Goal: Task Accomplishment & Management: Manage account settings

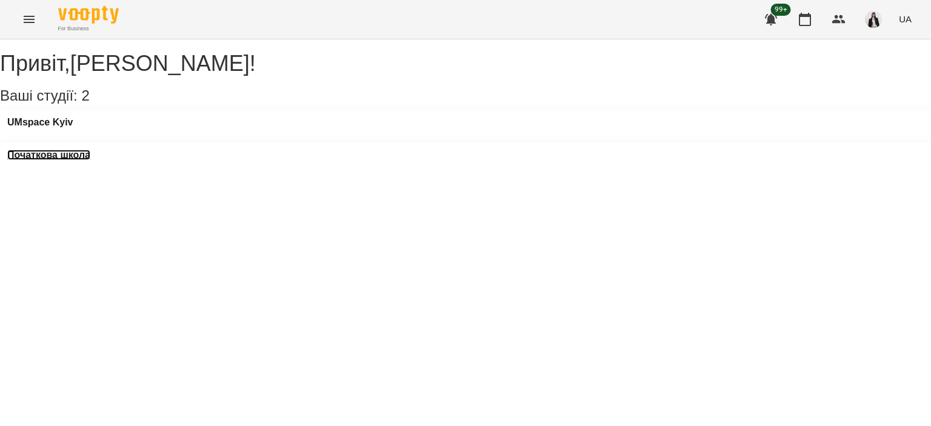
click at [90, 150] on h3 "Початкова школа" at bounding box center [48, 155] width 83 height 11
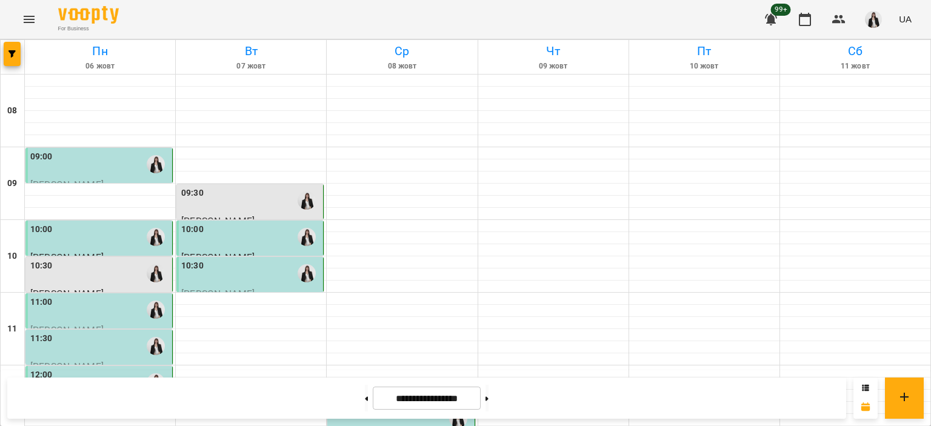
scroll to position [45, 0]
click at [488, 403] on button at bounding box center [486, 398] width 3 height 27
type input "**********"
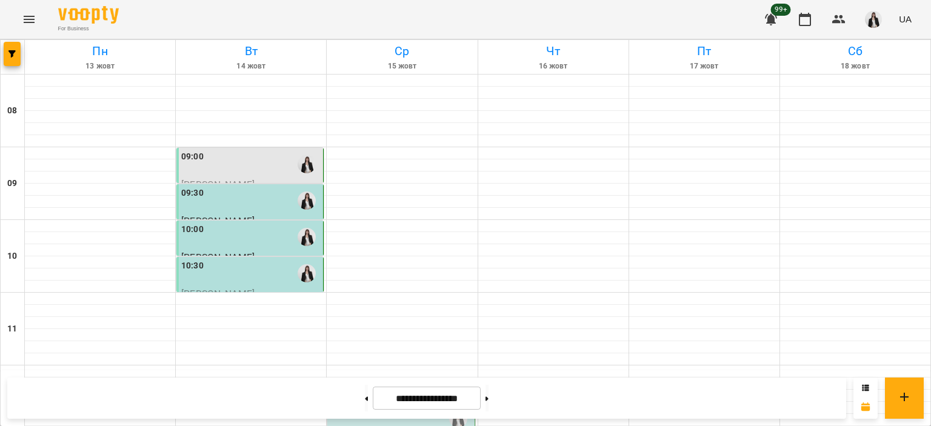
click at [222, 150] on div "09:00" at bounding box center [250, 164] width 139 height 28
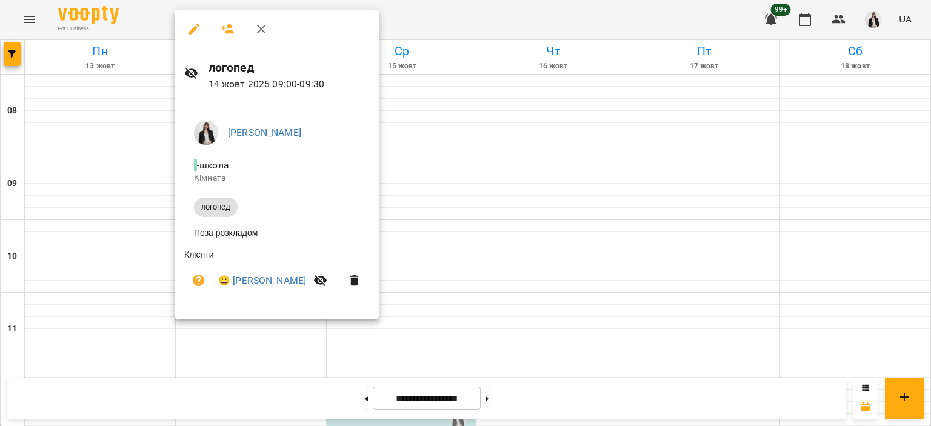
click at [97, 167] on div at bounding box center [465, 213] width 931 height 426
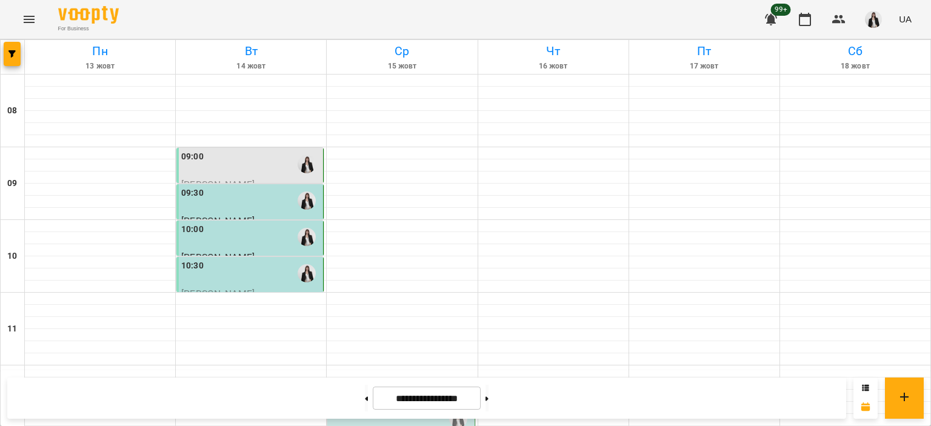
click at [34, 19] on icon "Menu" at bounding box center [29, 19] width 15 height 15
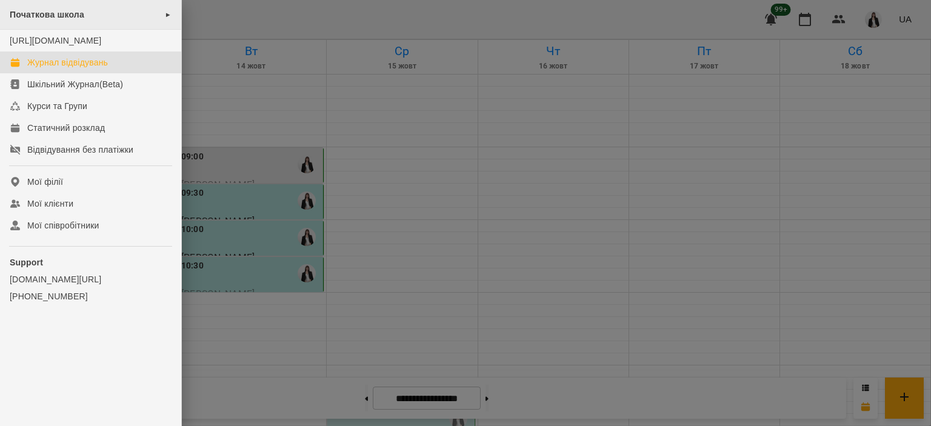
click at [102, 8] on div "Початкова школа ►" at bounding box center [90, 15] width 181 height 30
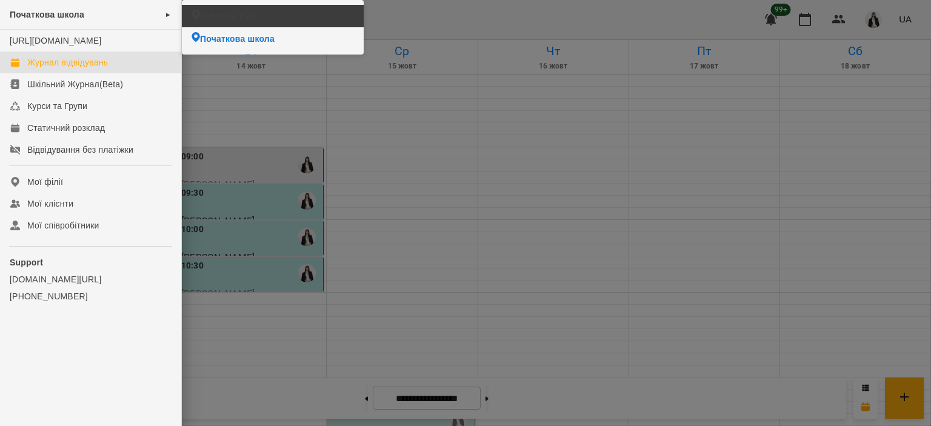
click at [206, 18] on span "UMspace Kyiv" at bounding box center [228, 16] width 56 height 12
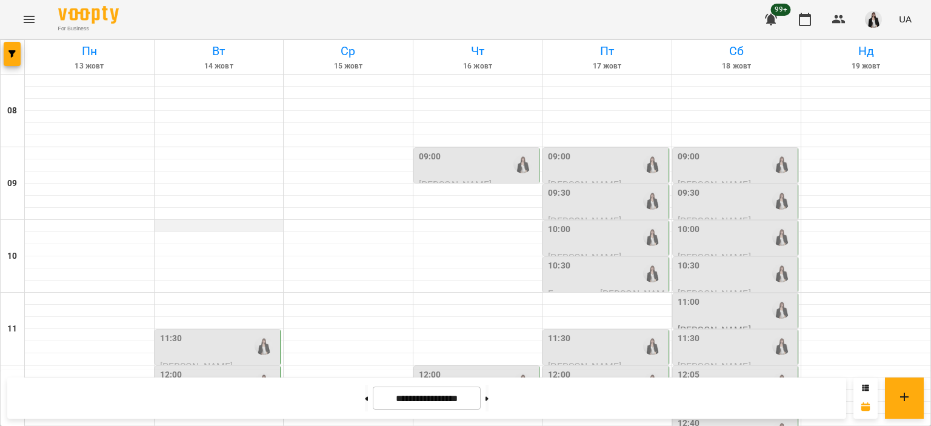
scroll to position [162, 0]
click at [213, 332] on div "11:30" at bounding box center [219, 346] width 118 height 28
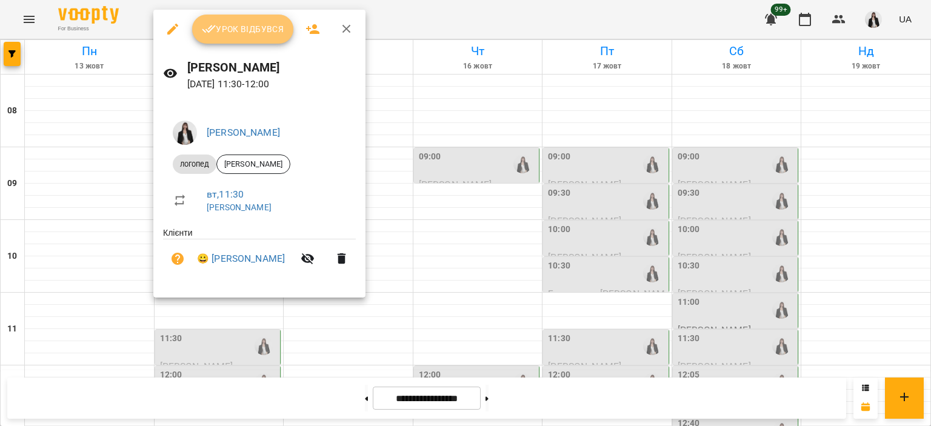
click at [245, 27] on span "Урок відбувся" at bounding box center [243, 29] width 82 height 15
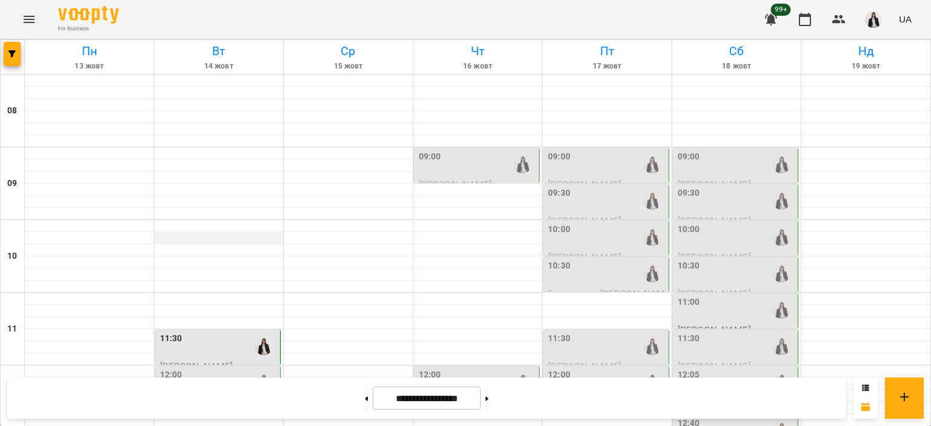
scroll to position [136, 0]
click at [236, 368] on div "12:00" at bounding box center [219, 382] width 118 height 28
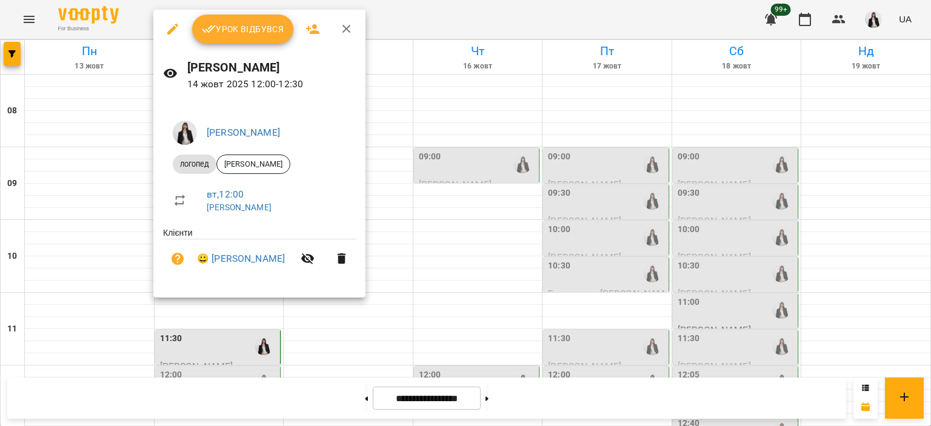
click at [225, 30] on span "Урок відбувся" at bounding box center [243, 29] width 82 height 15
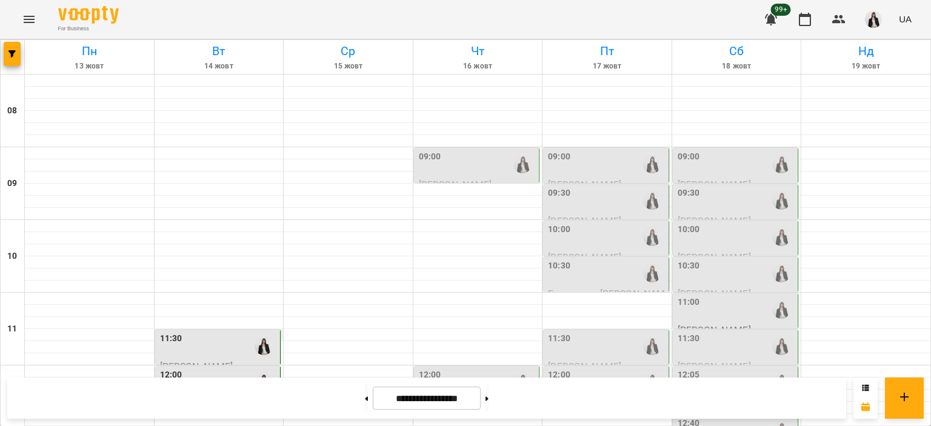
scroll to position [305, 0]
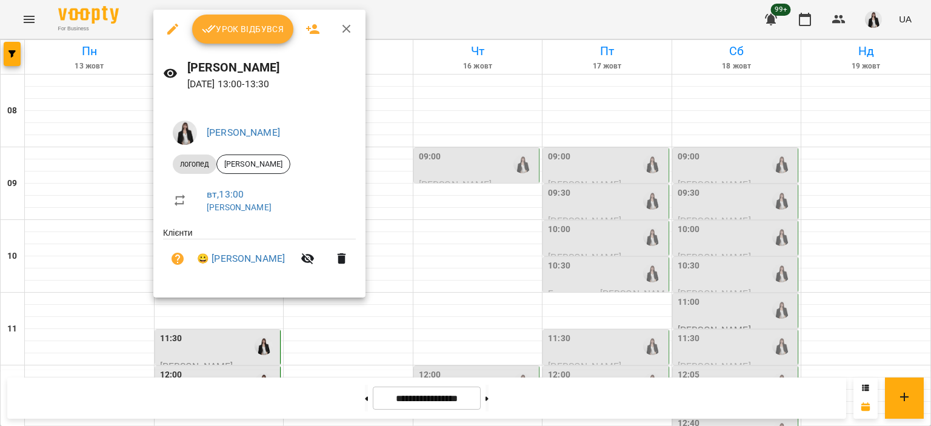
click at [240, 45] on div "Урок відбувся" at bounding box center [259, 29] width 212 height 39
click at [234, 36] on span "Урок відбувся" at bounding box center [243, 29] width 82 height 15
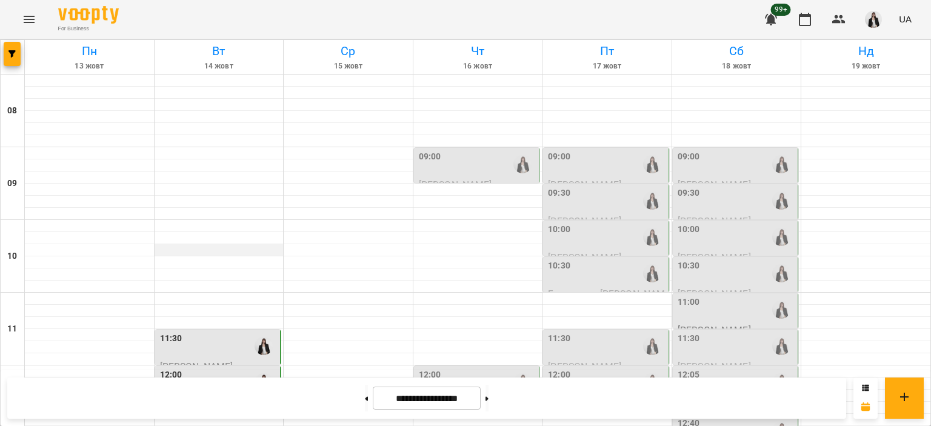
scroll to position [333, 0]
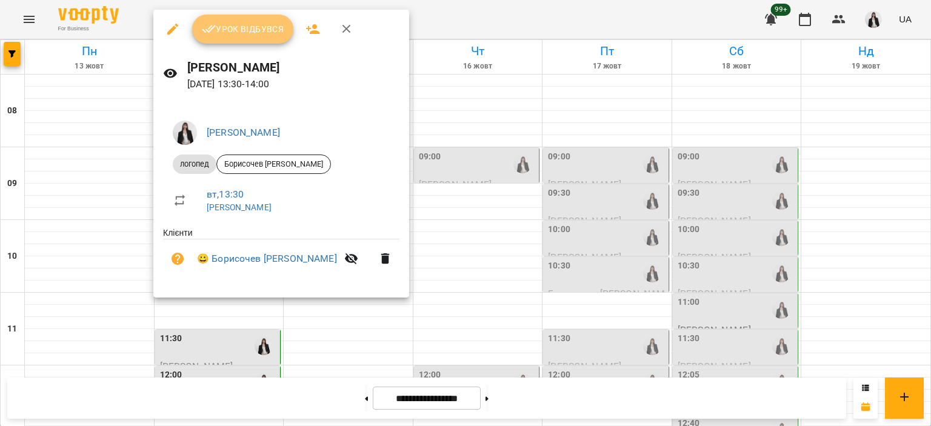
click at [228, 27] on span "Урок відбувся" at bounding box center [243, 29] width 82 height 15
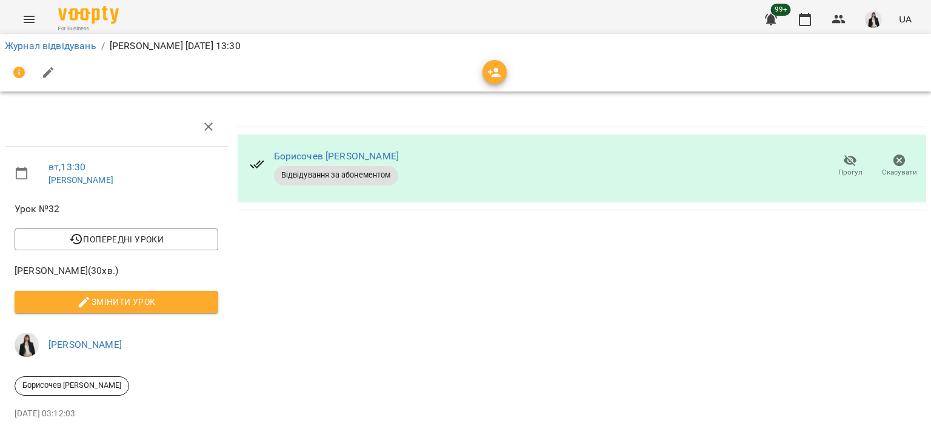
scroll to position [17, 0]
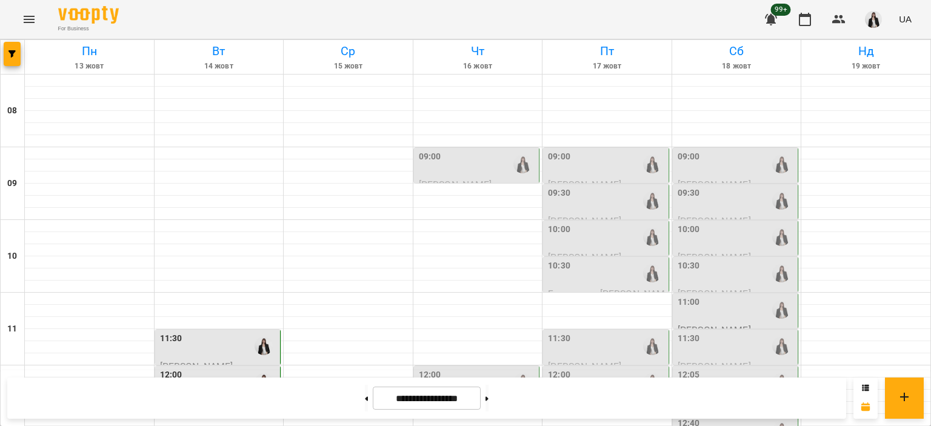
scroll to position [360, 0]
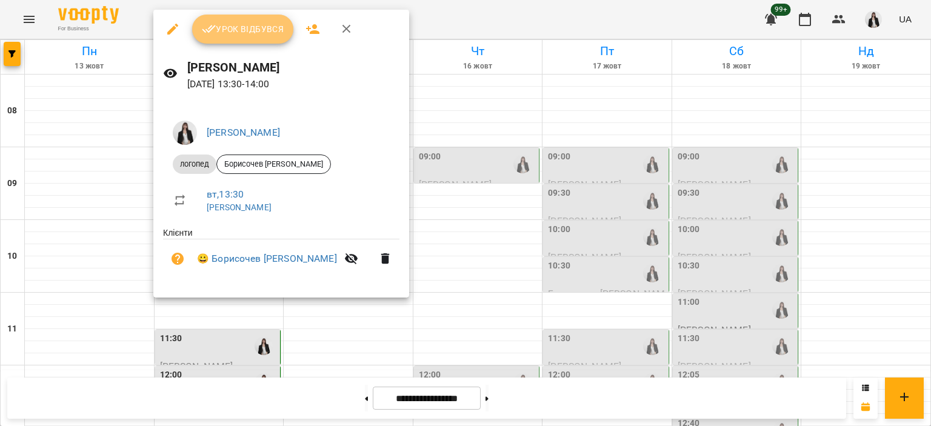
click at [208, 32] on icon "button" at bounding box center [209, 29] width 14 height 8
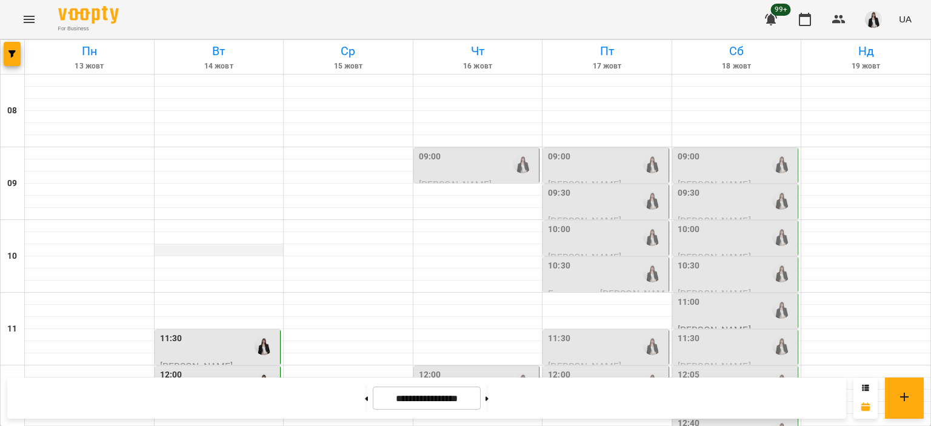
scroll to position [371, 0]
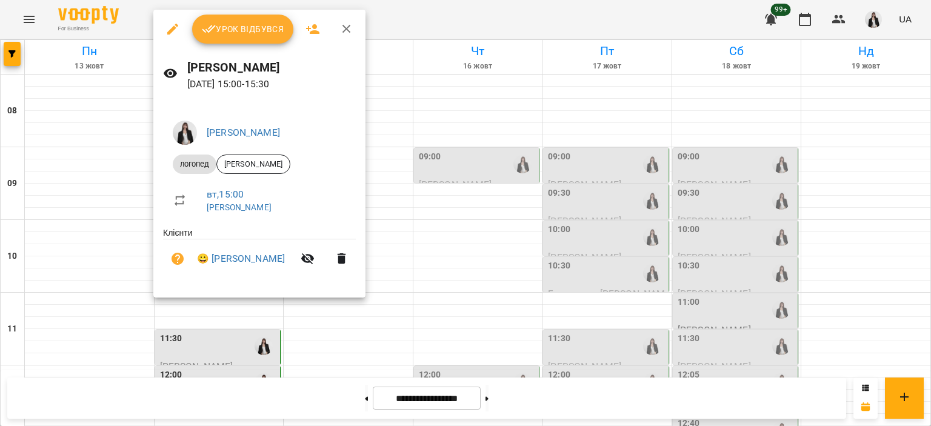
click at [228, 22] on span "Урок відбувся" at bounding box center [243, 29] width 82 height 15
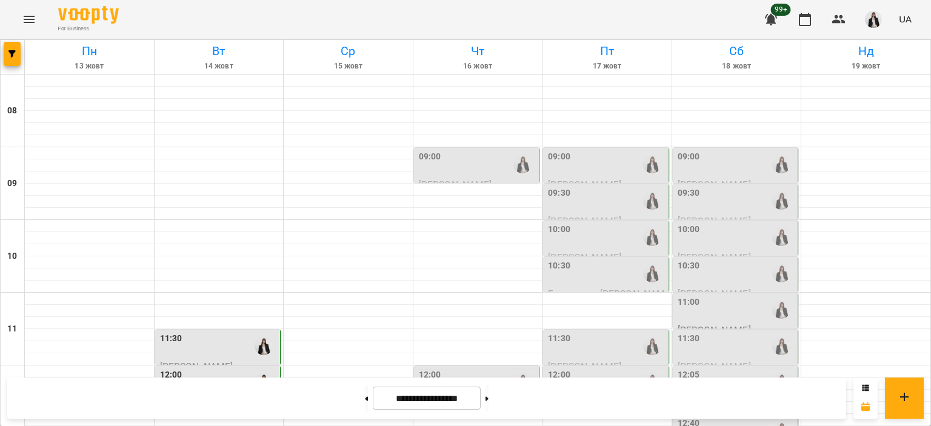
scroll to position [388, 0]
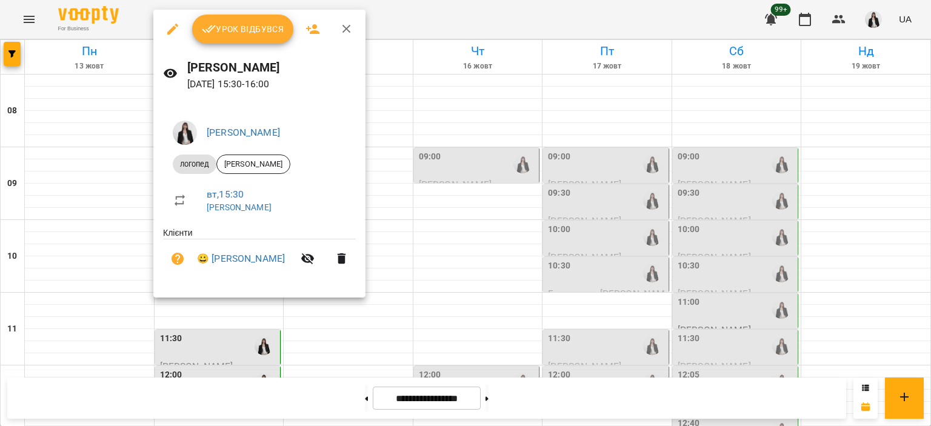
click at [207, 24] on icon "button" at bounding box center [209, 29] width 15 height 15
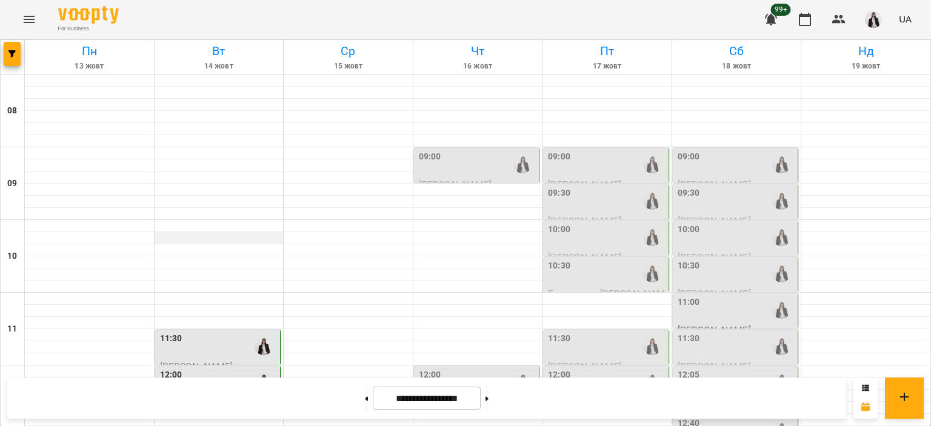
scroll to position [472, 0]
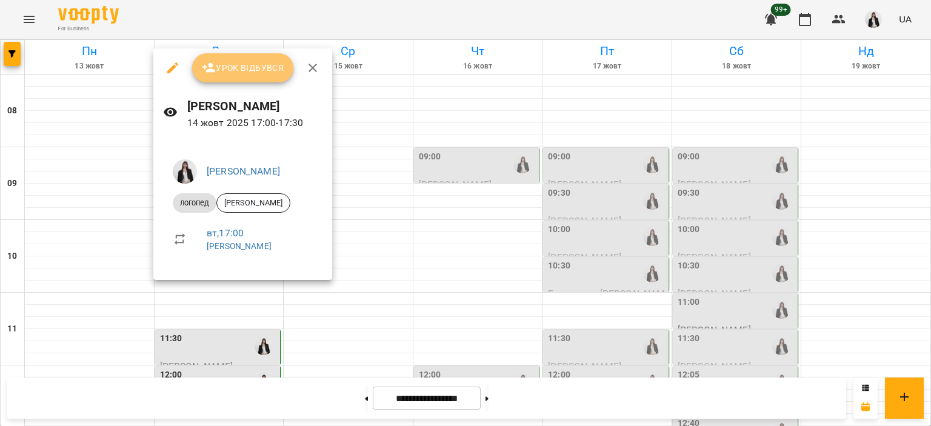
click at [230, 68] on span "Урок відбувся" at bounding box center [243, 68] width 82 height 15
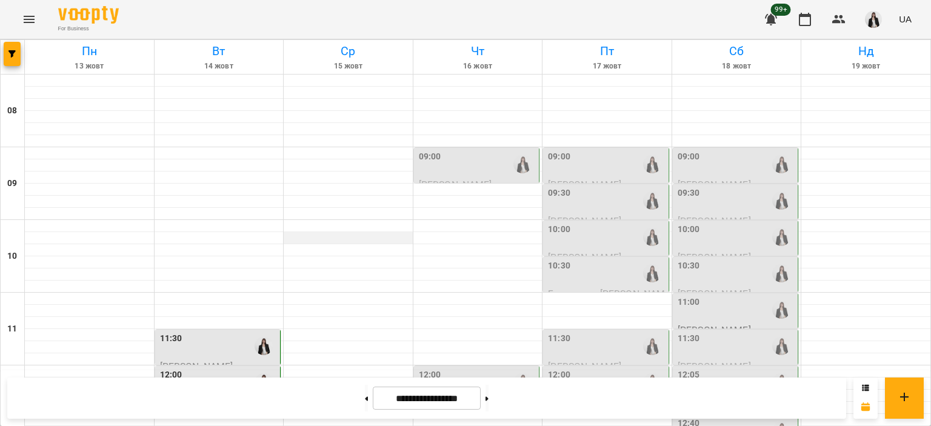
scroll to position [597, 0]
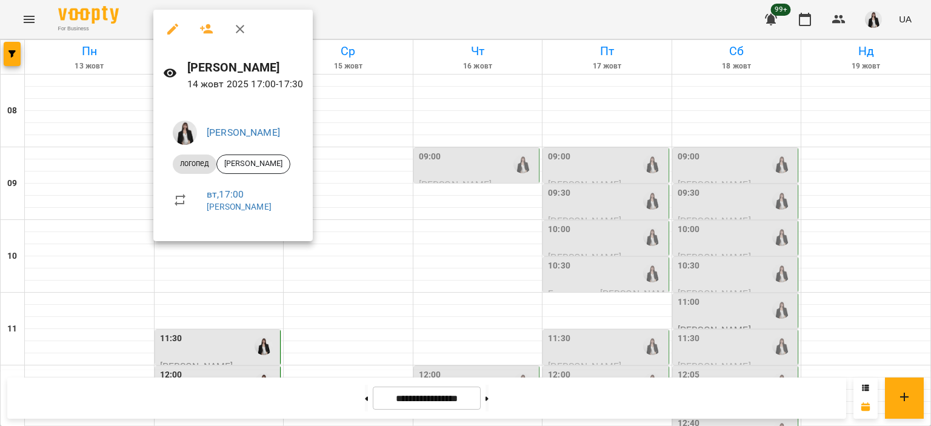
click at [245, 335] on div at bounding box center [465, 213] width 931 height 426
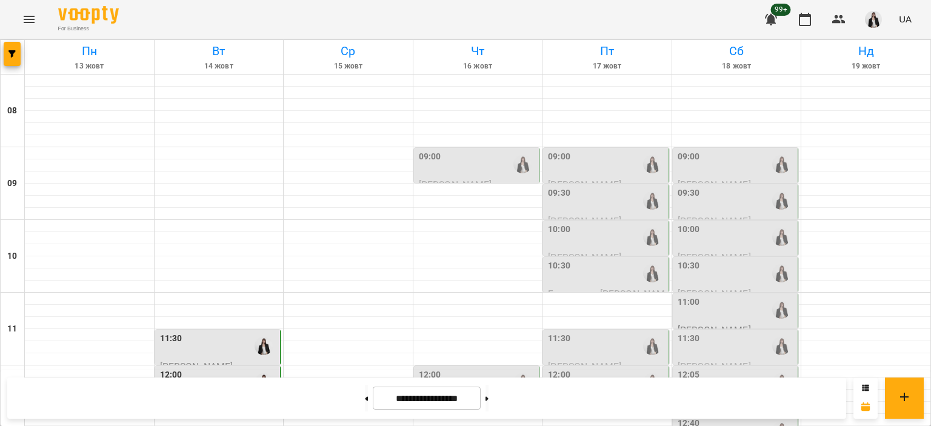
scroll to position [540, 0]
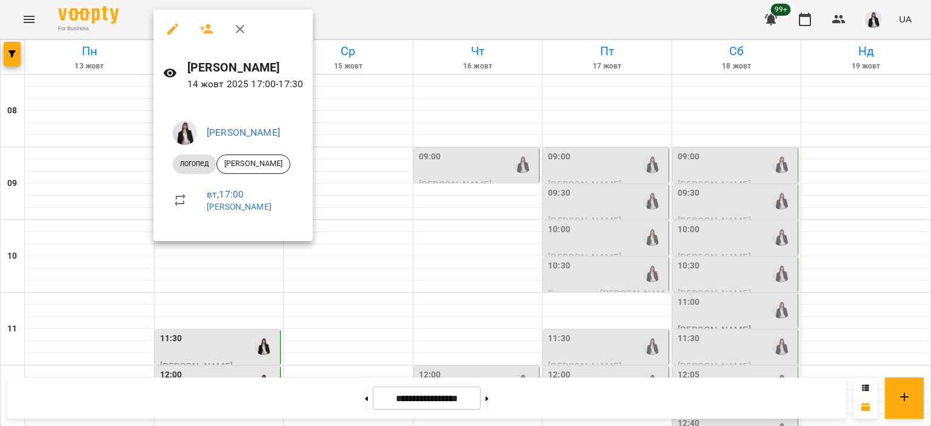
click at [196, 265] on div at bounding box center [465, 213] width 931 height 426
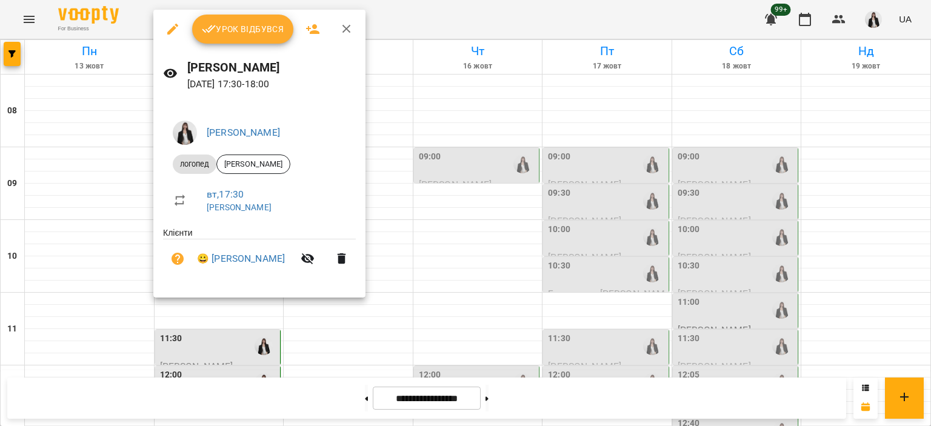
click at [230, 22] on span "Урок відбувся" at bounding box center [243, 29] width 82 height 15
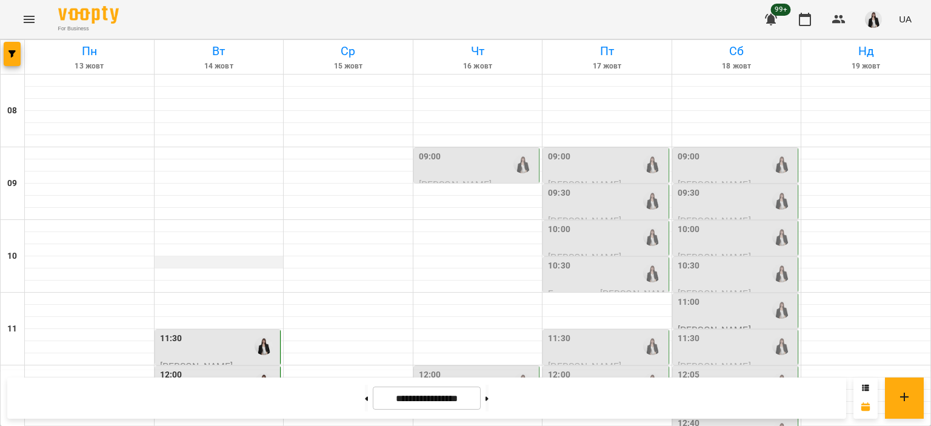
scroll to position [565, 0]
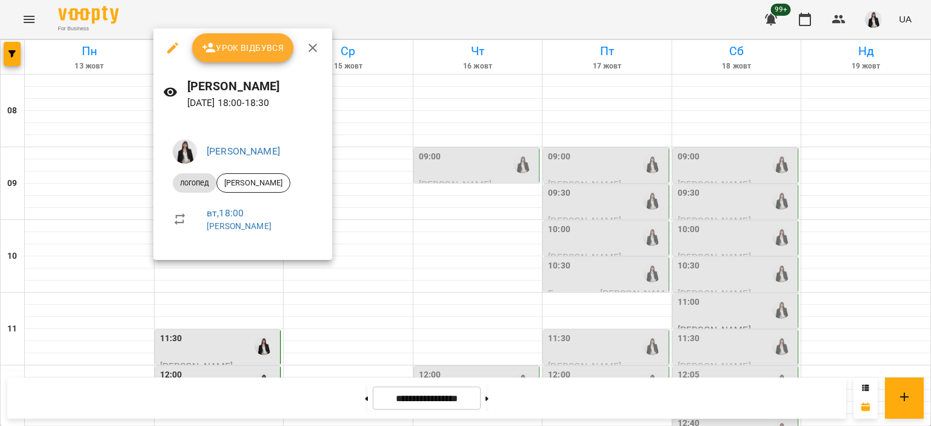
click at [211, 51] on icon "button" at bounding box center [208, 48] width 13 height 10
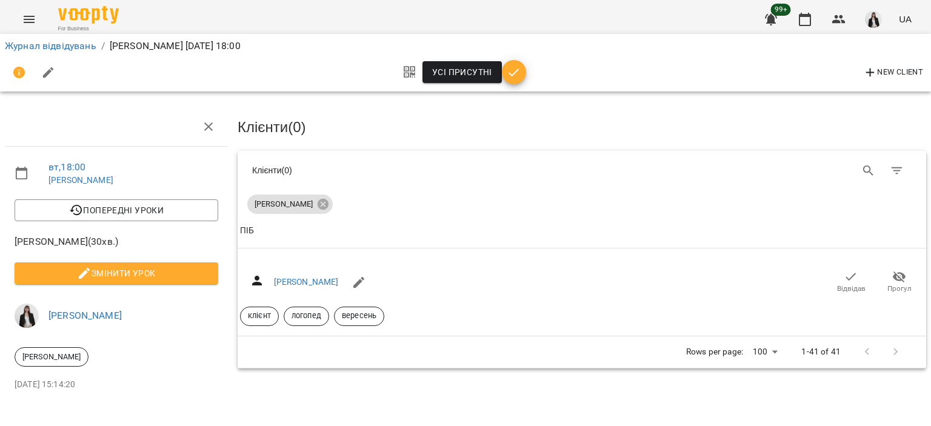
click at [517, 79] on icon "button" at bounding box center [513, 72] width 15 height 15
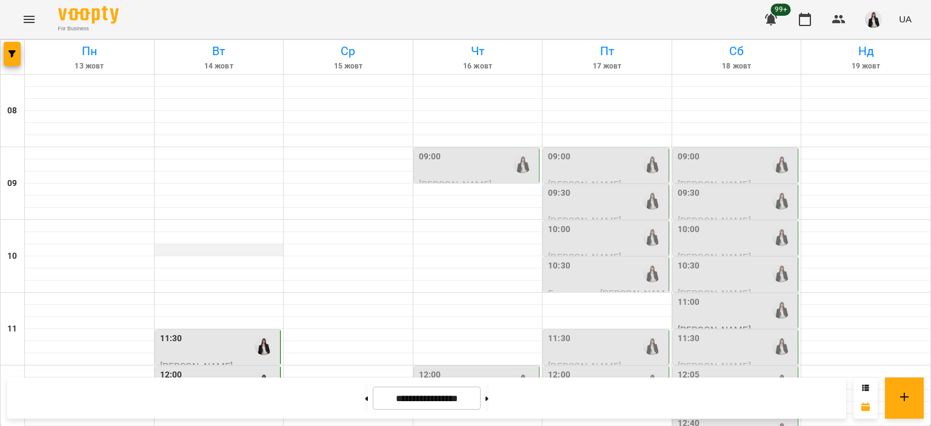
scroll to position [648, 0]
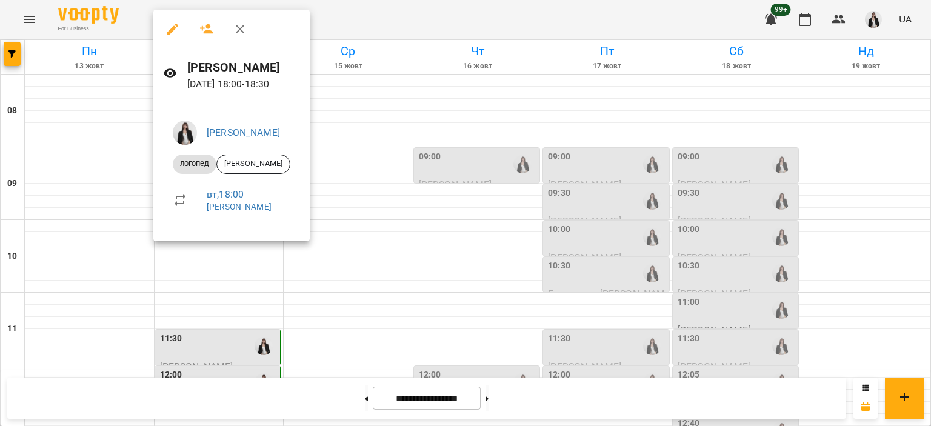
click at [154, 273] on div at bounding box center [465, 213] width 931 height 426
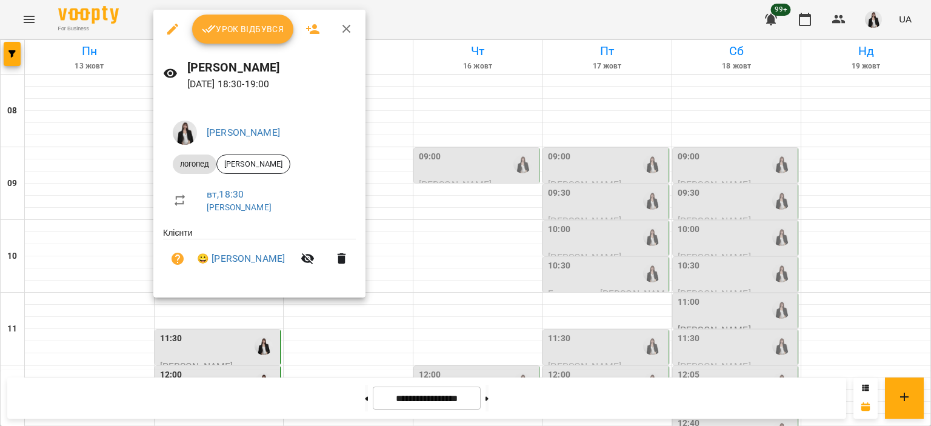
click at [223, 30] on span "Урок відбувся" at bounding box center [243, 29] width 82 height 15
